Goal: Transaction & Acquisition: Purchase product/service

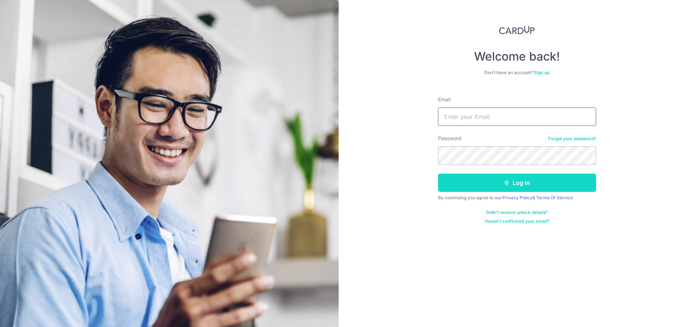
type input "dorcaschoy@gmail.com"
click at [519, 186] on button "Log in" at bounding box center [517, 183] width 158 height 18
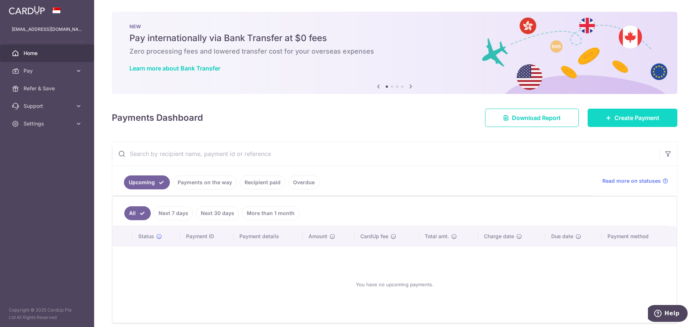
click at [615, 118] on span "Create Payment" at bounding box center [636, 118] width 45 height 9
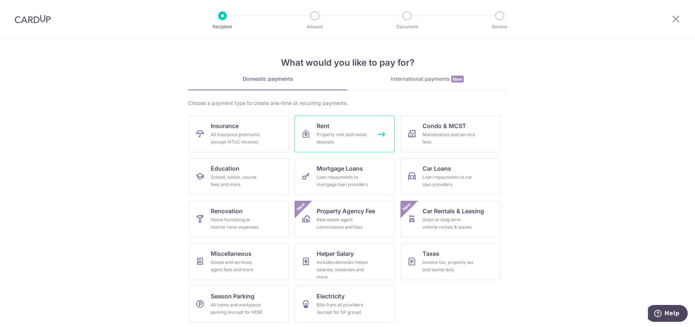
click at [338, 138] on div "Property rent and rental deposits" at bounding box center [342, 138] width 53 height 15
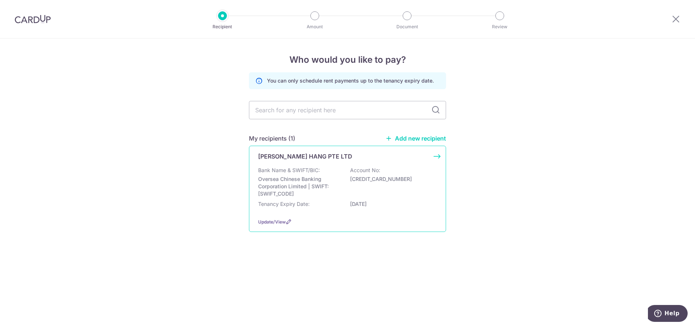
click at [302, 190] on p "Oversea Chinese Banking Corporation Limited | SWIFT: [SWIFT_CODE]" at bounding box center [299, 187] width 82 height 22
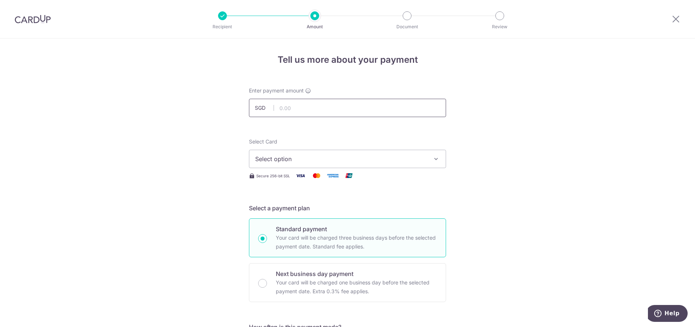
drag, startPoint x: 0, startPoint y: 0, endPoint x: 313, endPoint y: 110, distance: 331.8
click at [313, 110] on input "text" at bounding box center [347, 108] width 197 height 18
type input "15,260.00"
click at [316, 163] on span "Select option" at bounding box center [340, 159] width 171 height 9
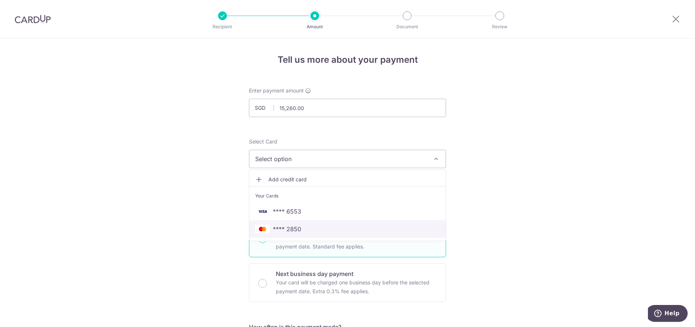
click at [309, 225] on span "**** 2850" at bounding box center [347, 229] width 184 height 9
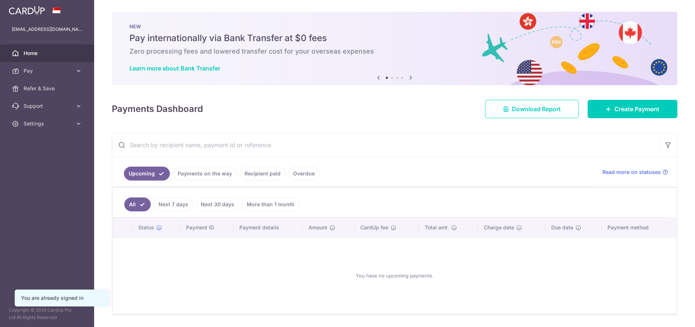
click at [617, 110] on link "Create Payment" at bounding box center [632, 109] width 90 height 18
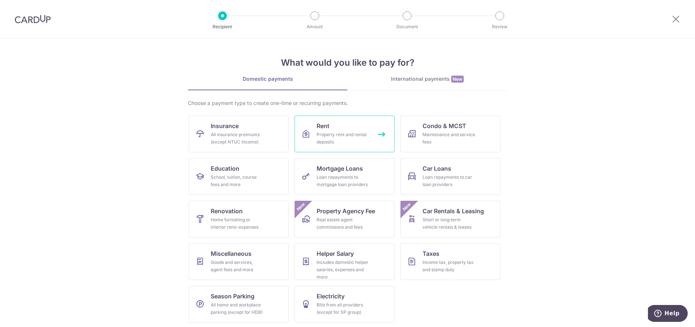
scroll to position [1, 0]
click at [333, 136] on div "Property rent and rental deposits" at bounding box center [342, 137] width 53 height 15
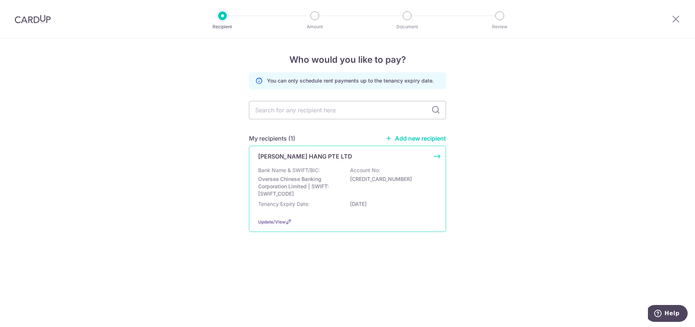
click at [297, 187] on p "Oversea Chinese Banking Corporation Limited | SWIFT: [SWIFT_CODE]" at bounding box center [299, 187] width 82 height 22
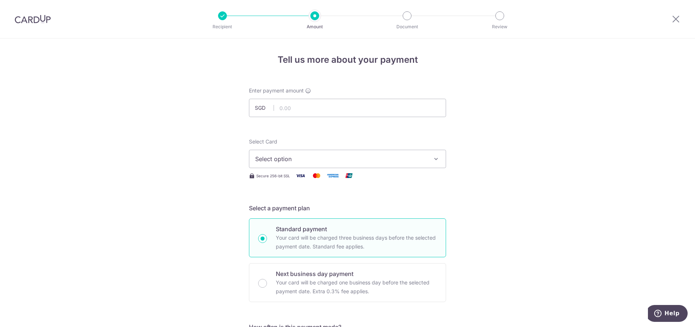
scroll to position [110, 0]
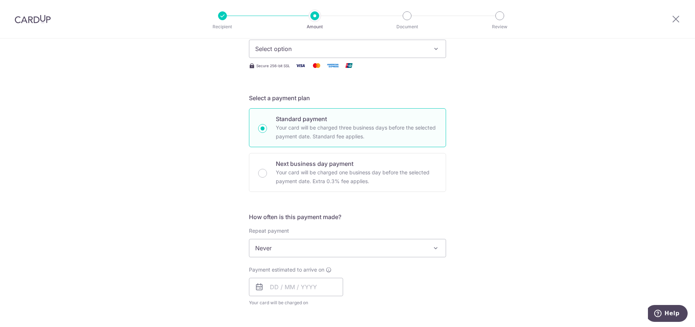
click at [299, 250] on span "Never" at bounding box center [347, 249] width 196 height 18
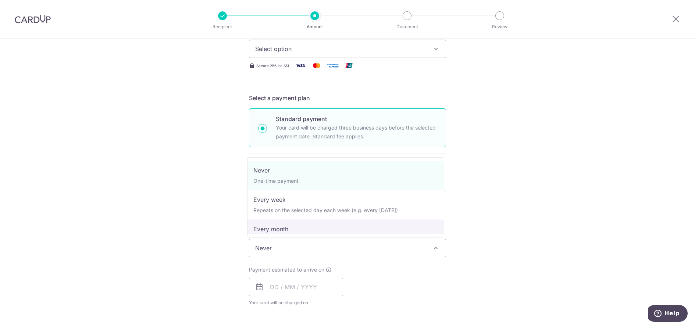
scroll to position [37, 0]
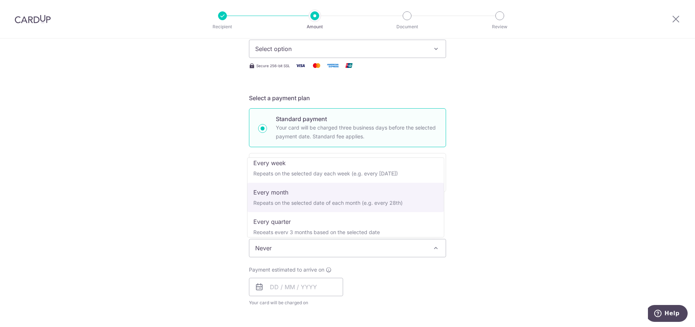
select select "3"
type input "[DATE]"
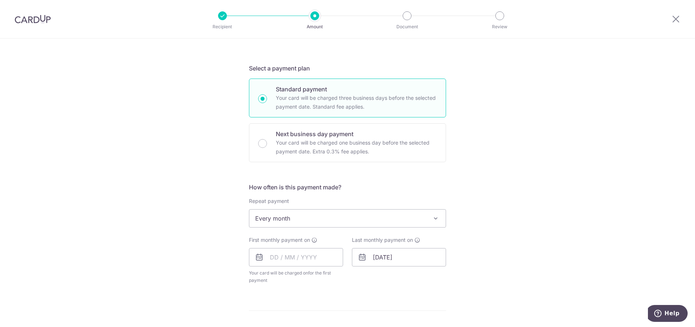
scroll to position [184, 0]
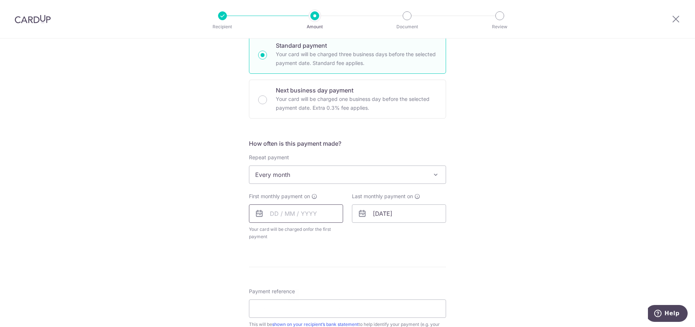
click at [271, 218] on input "text" at bounding box center [296, 214] width 94 height 18
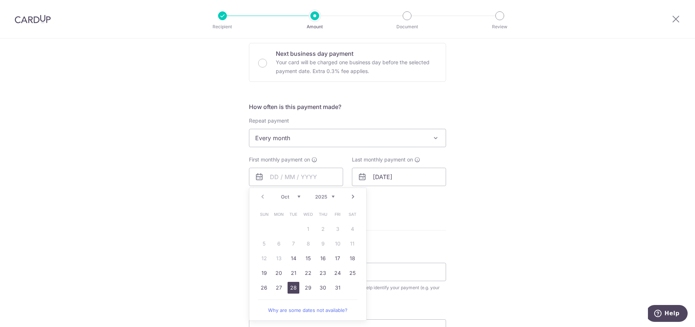
click at [293, 288] on link "28" at bounding box center [293, 288] width 12 height 12
type input "28/10/2025"
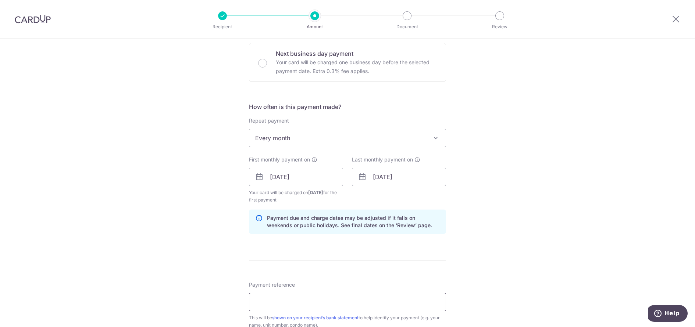
click at [286, 300] on input "Payment reference" at bounding box center [347, 302] width 197 height 18
type input "AWG INSURANCE RENTAL PYT"
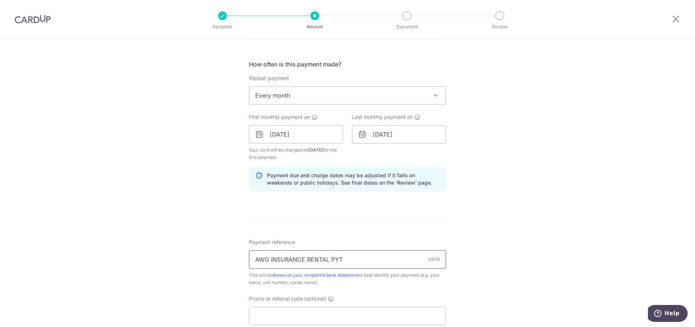
scroll to position [331, 0]
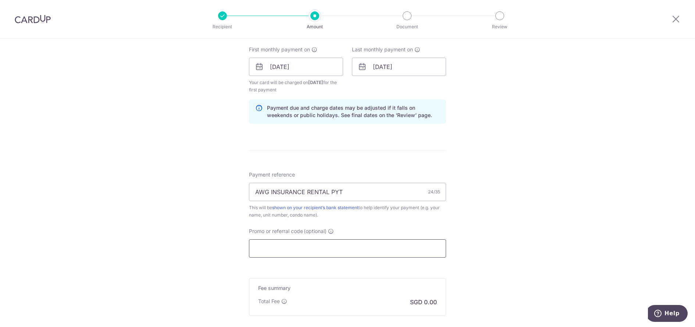
click at [272, 250] on input "Promo or referral code (optional)" at bounding box center [347, 249] width 197 height 18
paste input "SAVERENT179"
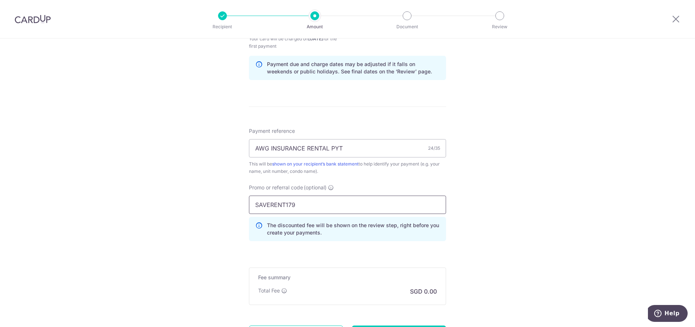
scroll to position [441, 0]
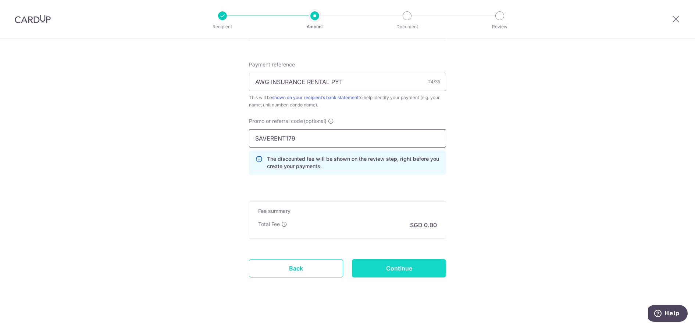
type input "SAVERENT179"
click at [404, 271] on input "Continue" at bounding box center [399, 268] width 94 height 18
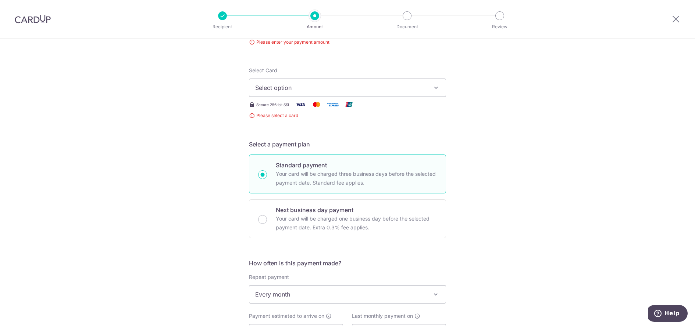
click at [304, 88] on span "Select option" at bounding box center [340, 87] width 171 height 9
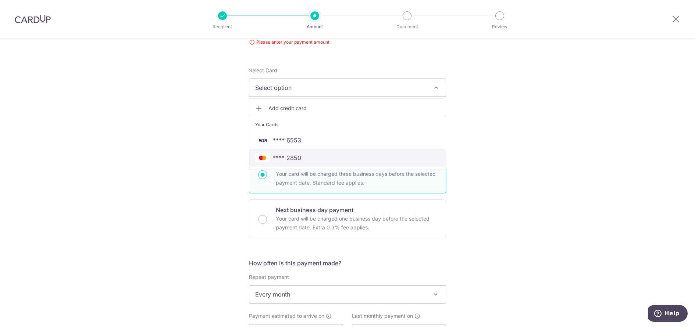
click at [306, 162] on span "**** 2850" at bounding box center [347, 158] width 184 height 9
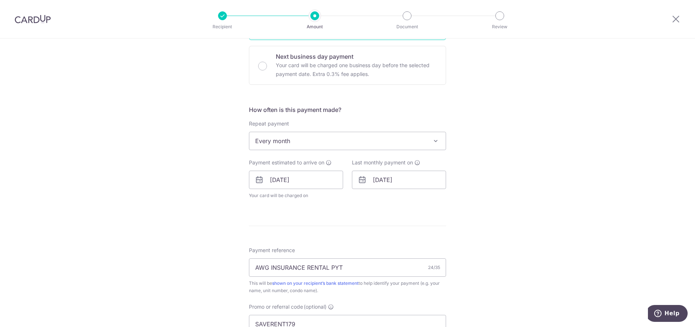
scroll to position [229, 0]
click at [276, 178] on input "28/10/2025" at bounding box center [296, 179] width 94 height 18
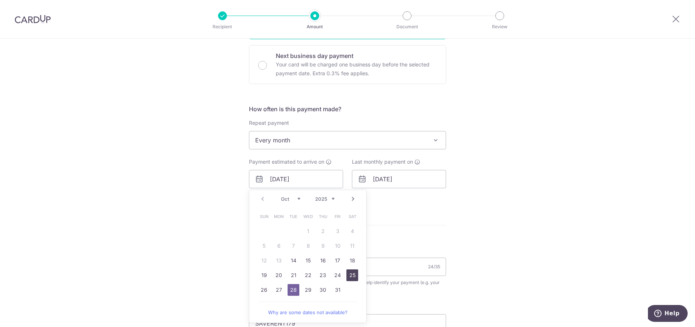
click at [351, 278] on link "25" at bounding box center [352, 276] width 12 height 12
type input "[DATE]"
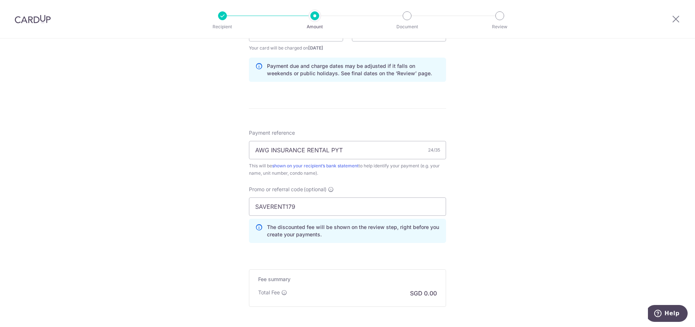
scroll to position [449, 0]
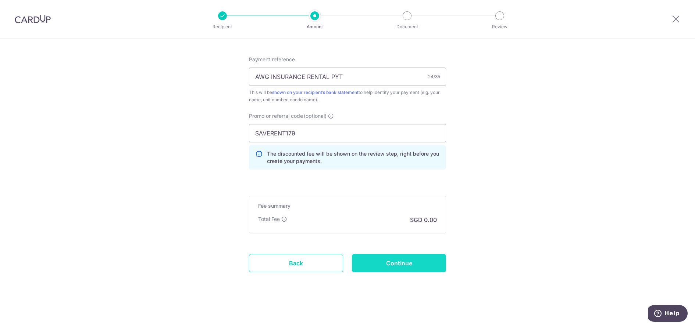
click at [403, 268] on input "Continue" at bounding box center [399, 263] width 94 height 18
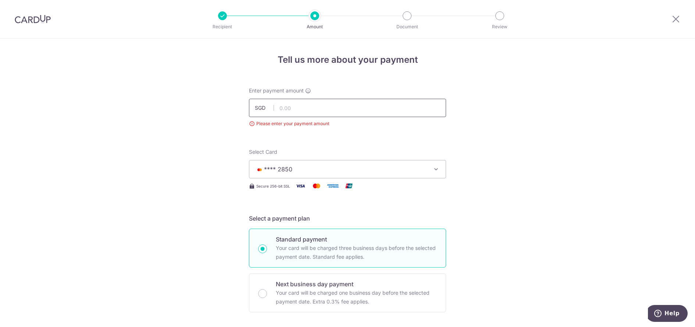
click at [305, 110] on input "text" at bounding box center [347, 108] width 197 height 18
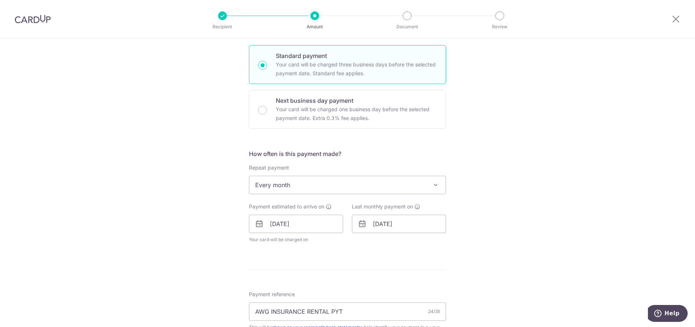
scroll to position [404, 0]
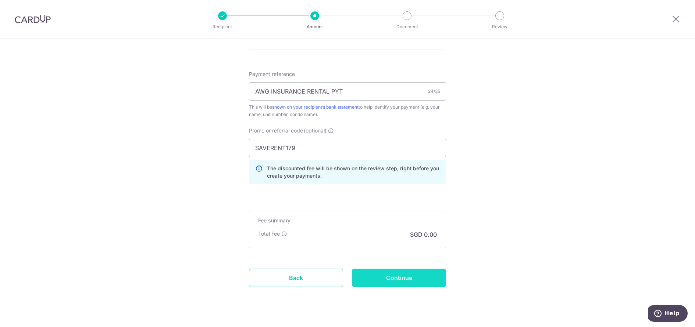
click at [413, 280] on input "Continue" at bounding box center [399, 278] width 94 height 18
type input "15,260.00"
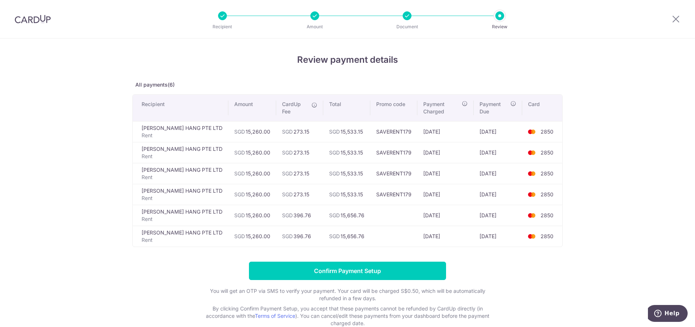
click at [424, 209] on td "[DATE]" at bounding box center [445, 215] width 56 height 21
click at [530, 211] on img at bounding box center [531, 215] width 15 height 9
click at [176, 206] on td "[PERSON_NAME] HANG PTE LTD Rent" at bounding box center [181, 215] width 96 height 21
